Goal: Obtain resource: Download file/media

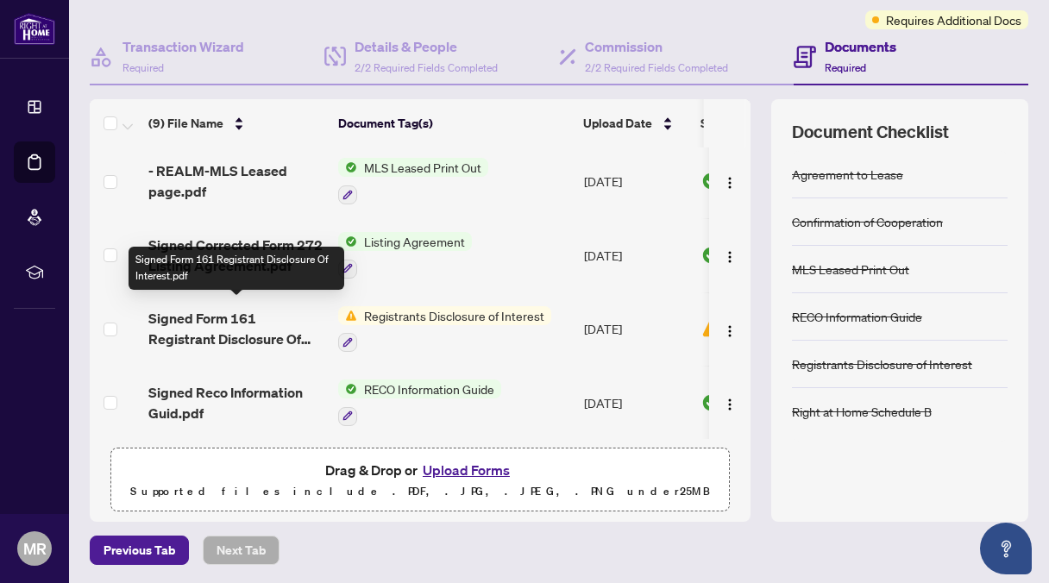
click at [272, 311] on span "Signed Form 161 Registrant Disclosure Of Interest.pdf" at bounding box center [236, 328] width 176 height 41
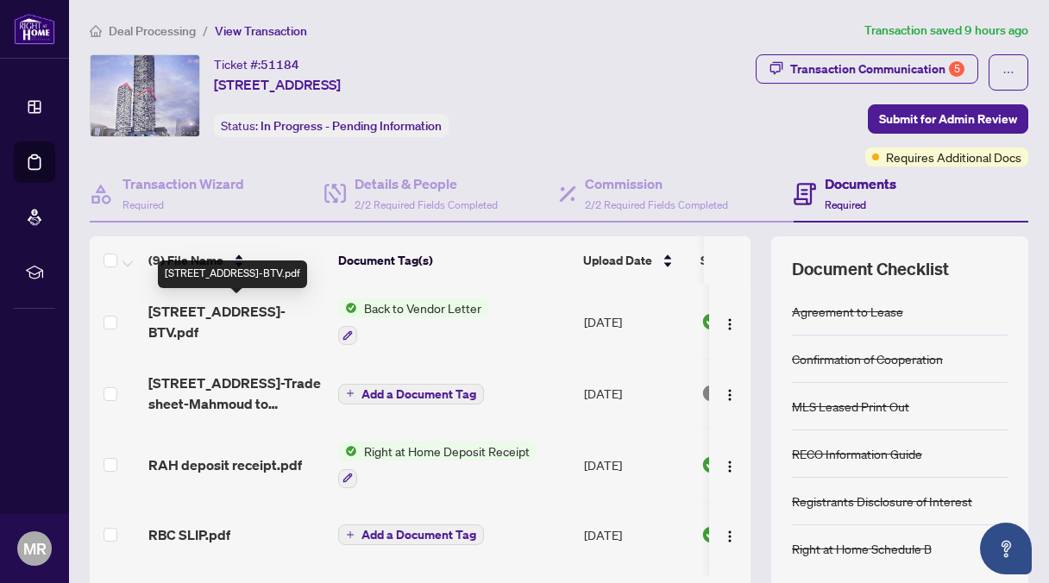
click at [204, 304] on span "[STREET_ADDRESS]-BTV.pdf" at bounding box center [236, 321] width 176 height 41
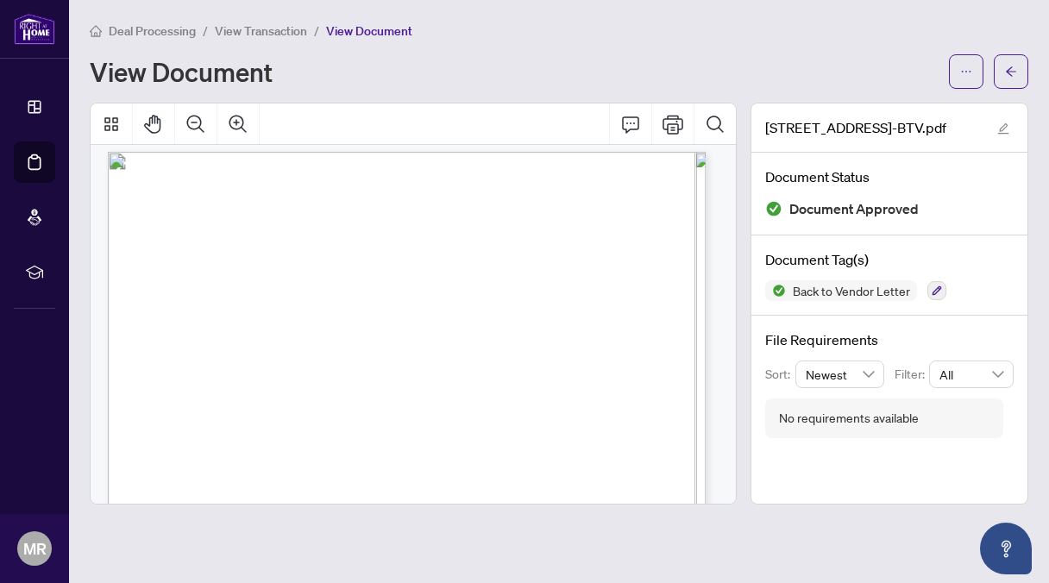
scroll to position [7, 0]
click at [671, 120] on icon "Print" at bounding box center [673, 124] width 21 height 21
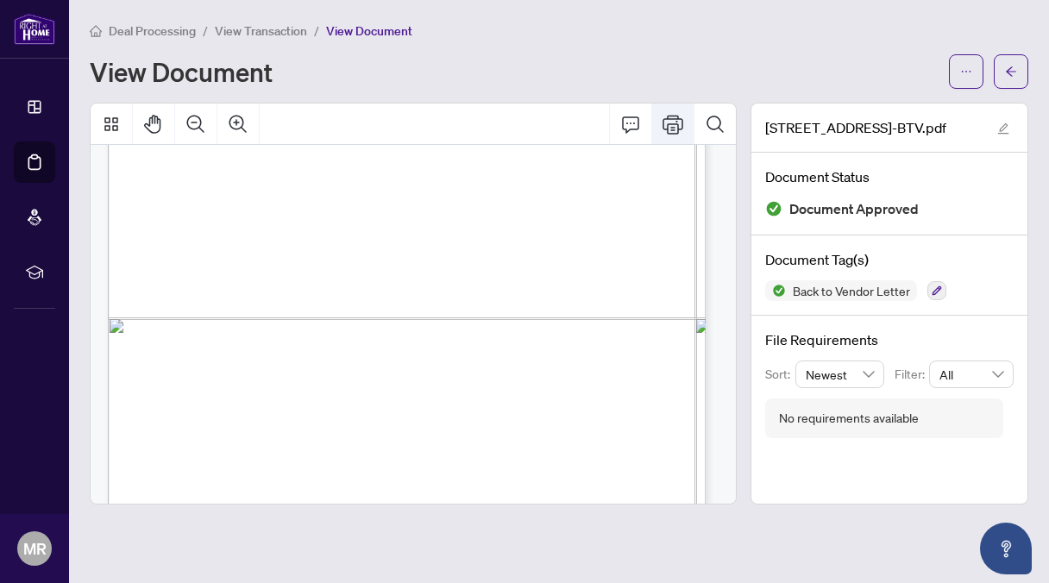
click at [673, 122] on icon "Print" at bounding box center [673, 124] width 21 height 19
click at [673, 121] on icon "Print" at bounding box center [673, 124] width 21 height 21
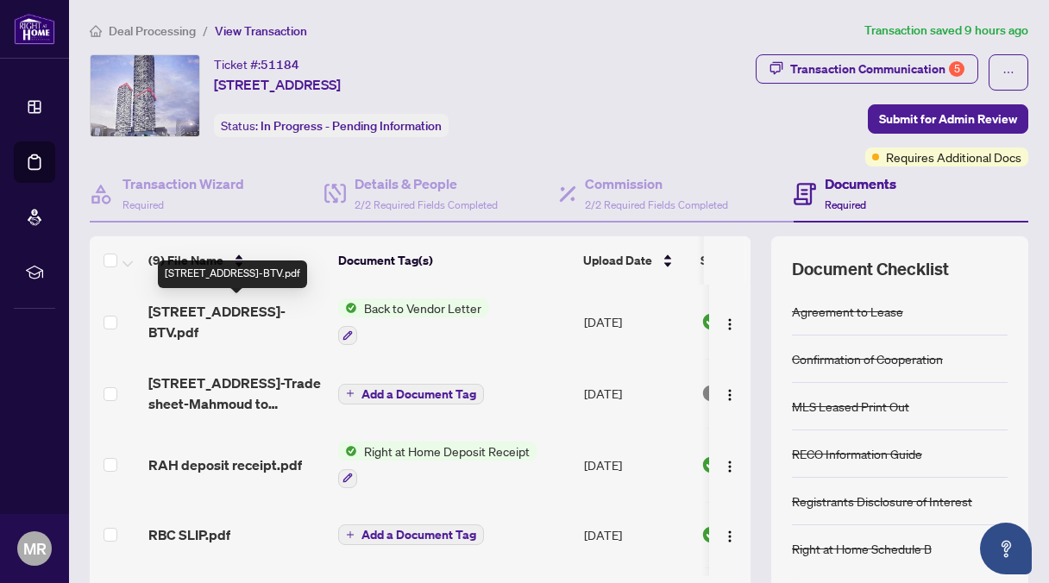
click at [193, 310] on span "[STREET_ADDRESS]-BTV.pdf" at bounding box center [236, 321] width 176 height 41
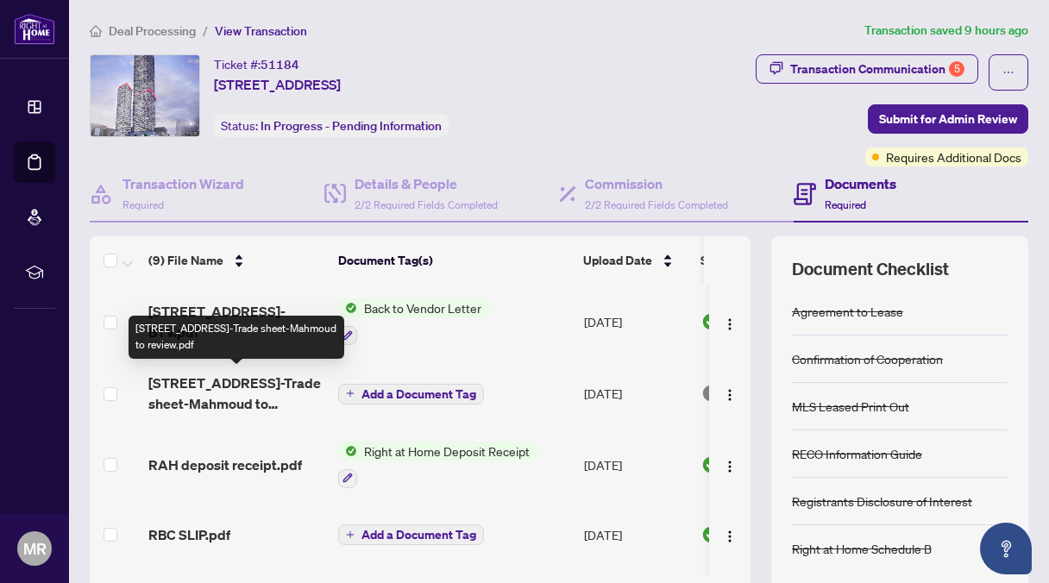
click at [226, 389] on span "[STREET_ADDRESS]-Trade sheet-Mahmoud to review.pdf" at bounding box center [236, 393] width 176 height 41
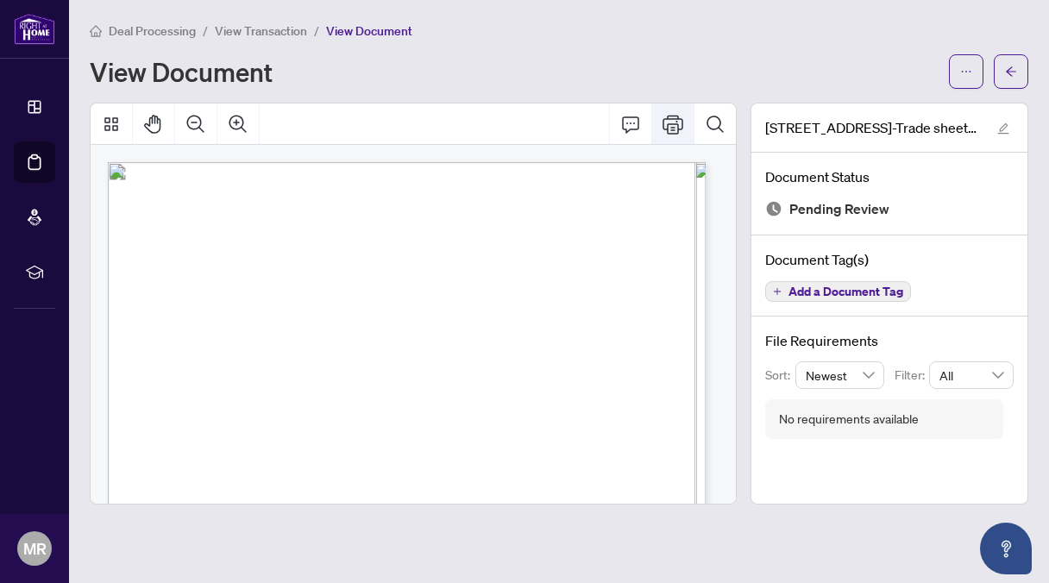
click at [674, 120] on icon "Print" at bounding box center [673, 124] width 21 height 21
click at [673, 119] on icon "Print" at bounding box center [673, 124] width 21 height 21
